Goal: Navigation & Orientation: Find specific page/section

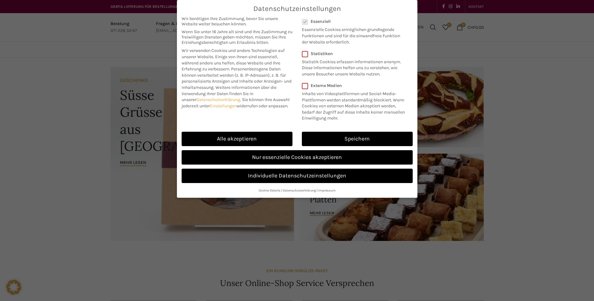
click at [563, 85] on div "Datenschutzeinstellungen Wir benötigen Ihre Zustimmung, bevor Sie unsere Websit…" at bounding box center [297, 150] width 594 height 301
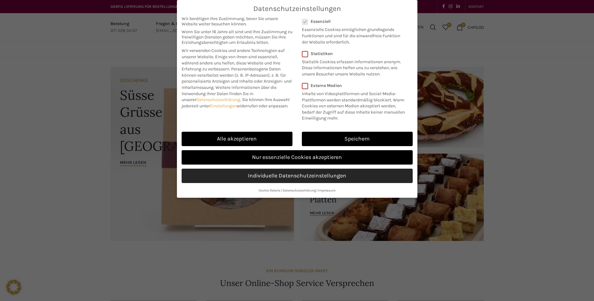
click at [290, 179] on link "Individuelle Datenschutzeinstellungen" at bounding box center [297, 176] width 231 height 14
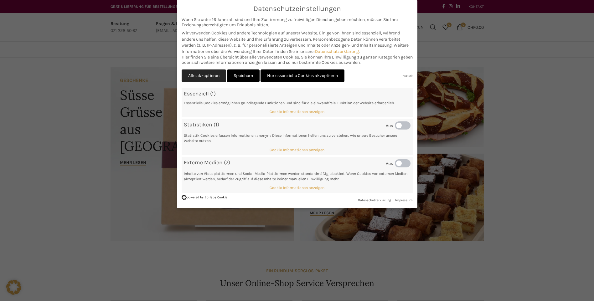
click at [193, 75] on link "Alle akzeptieren" at bounding box center [204, 76] width 44 height 13
checkbox input "true"
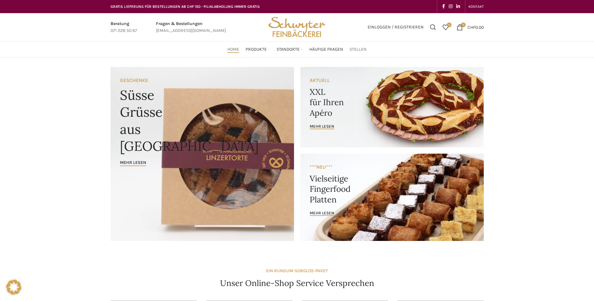
click at [358, 50] on span "Stellen" at bounding box center [358, 50] width 17 height 6
